Goal: Contribute content: Contribute content

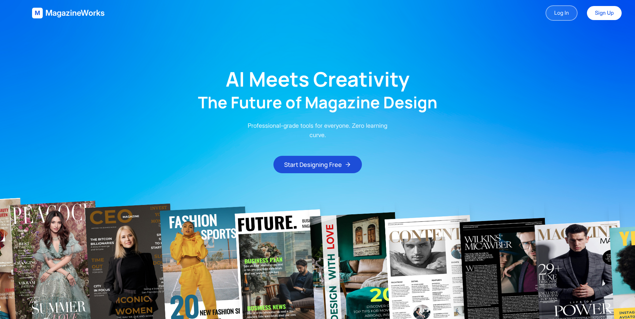
click at [548, 13] on link "Log In" at bounding box center [562, 12] width 32 height 15
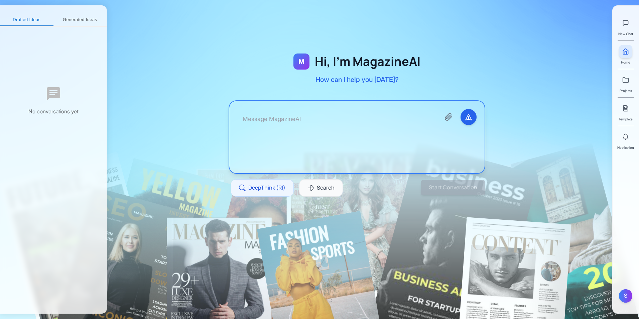
click at [333, 129] on textarea at bounding box center [336, 137] width 198 height 56
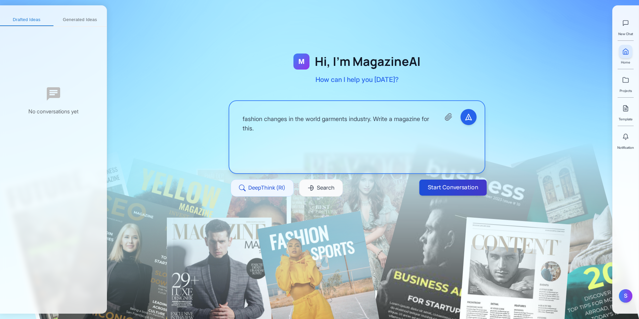
click at [471, 185] on button "Start Conversation" at bounding box center [452, 187] width 67 height 16
type textarea "fashion changes in the world garments industry. Write a magazine for this."
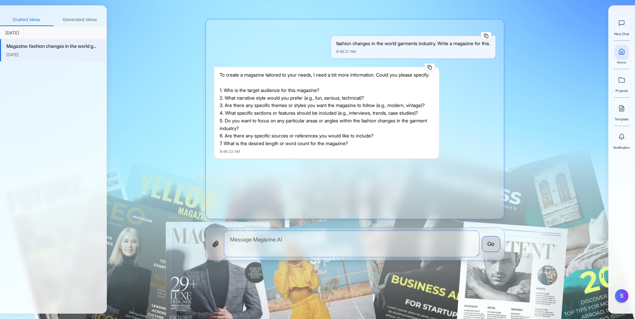
click at [322, 249] on textarea at bounding box center [351, 244] width 255 height 26
type textarea "m"
type textarea "b"
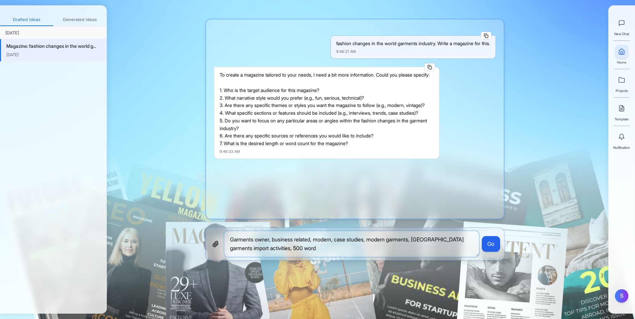
type textarea "Garments owner, business related, modern, case studies, modern garments, [GEOGR…"
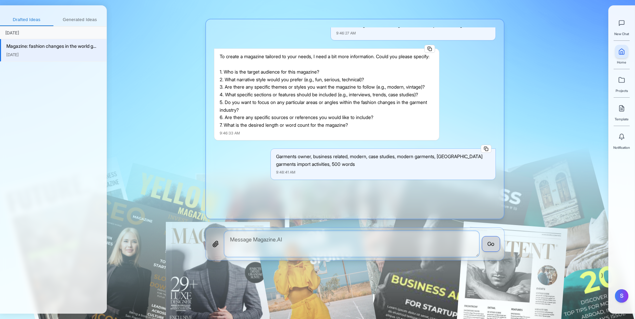
scroll to position [133, 0]
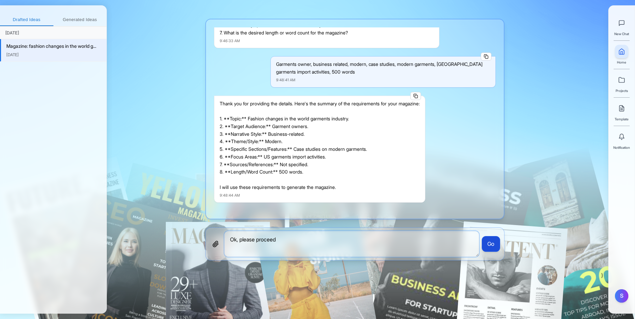
type textarea "Ok, please proceed"
click at [491, 244] on button "Go" at bounding box center [491, 244] width 18 height 16
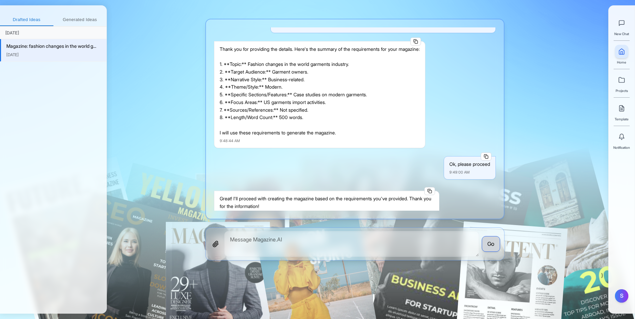
scroll to position [204, 0]
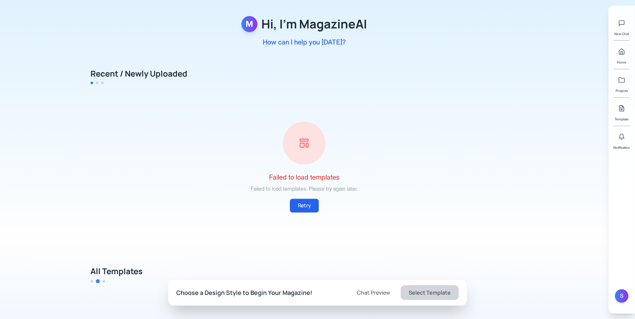
click at [315, 210] on button "Retry" at bounding box center [304, 204] width 29 height 13
